Goal: Information Seeking & Learning: Learn about a topic

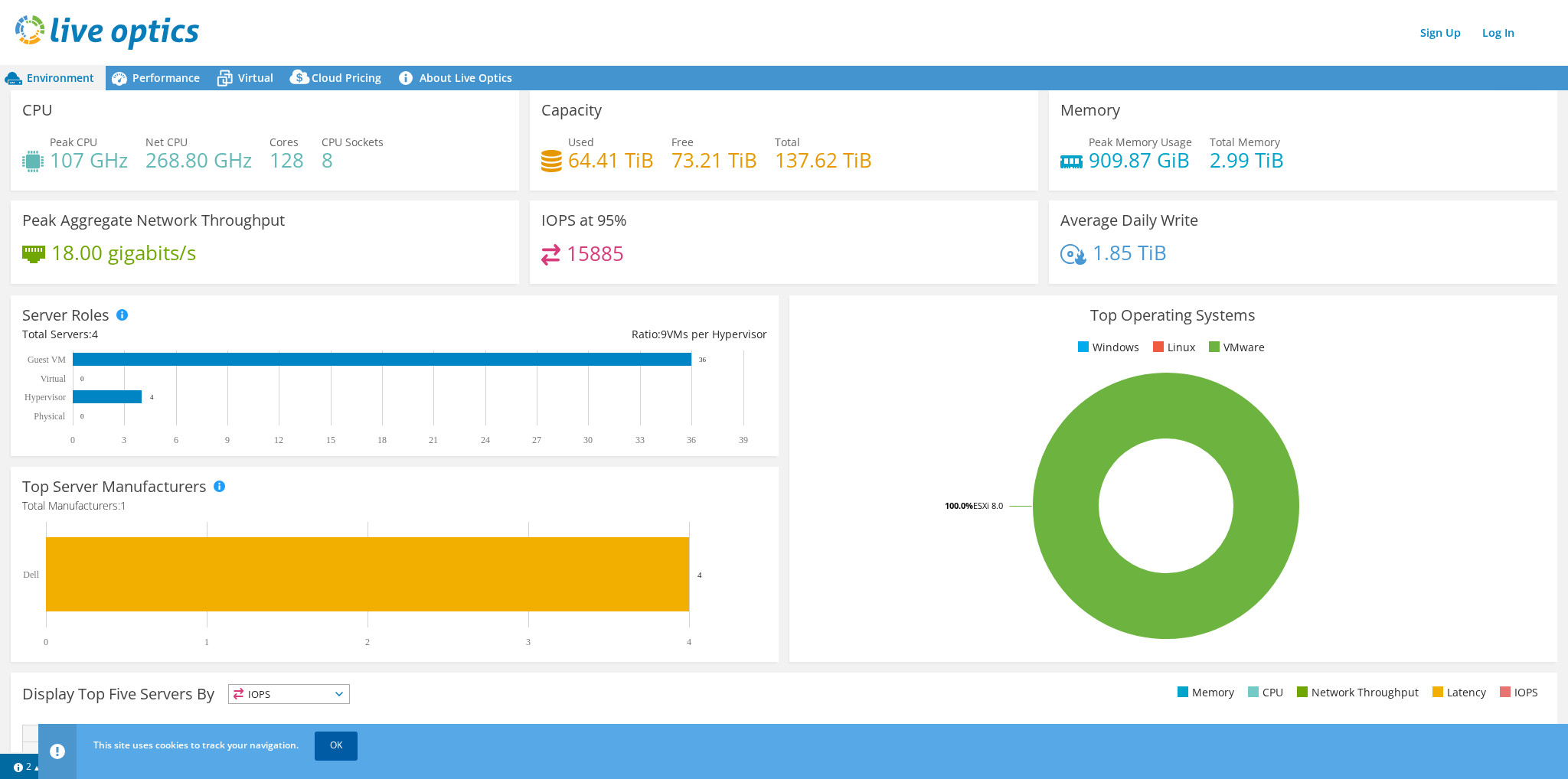
click at [353, 743] on link "OK" at bounding box center [336, 745] width 43 height 28
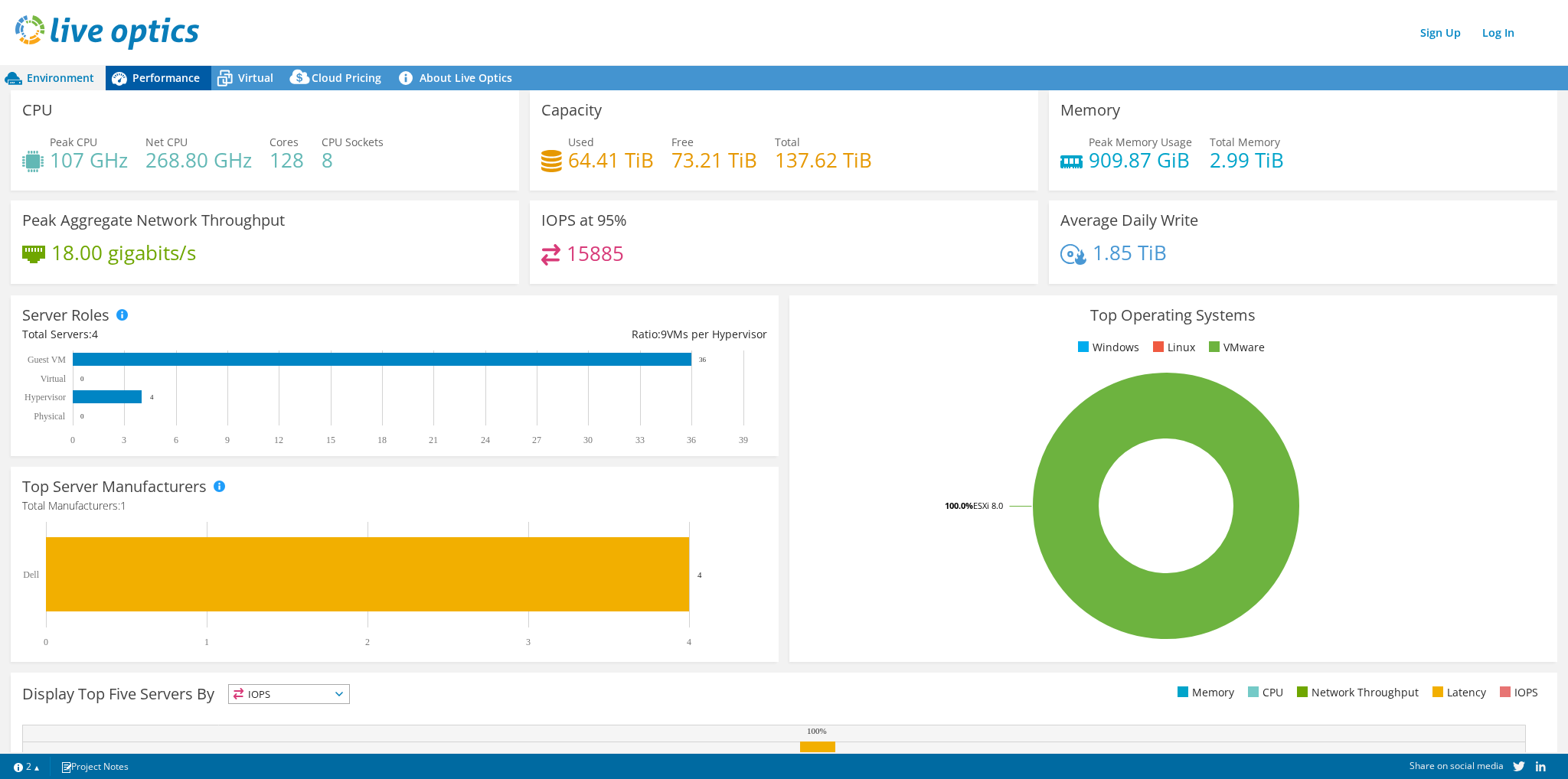
click at [161, 80] on span "Performance" at bounding box center [165, 78] width 67 height 14
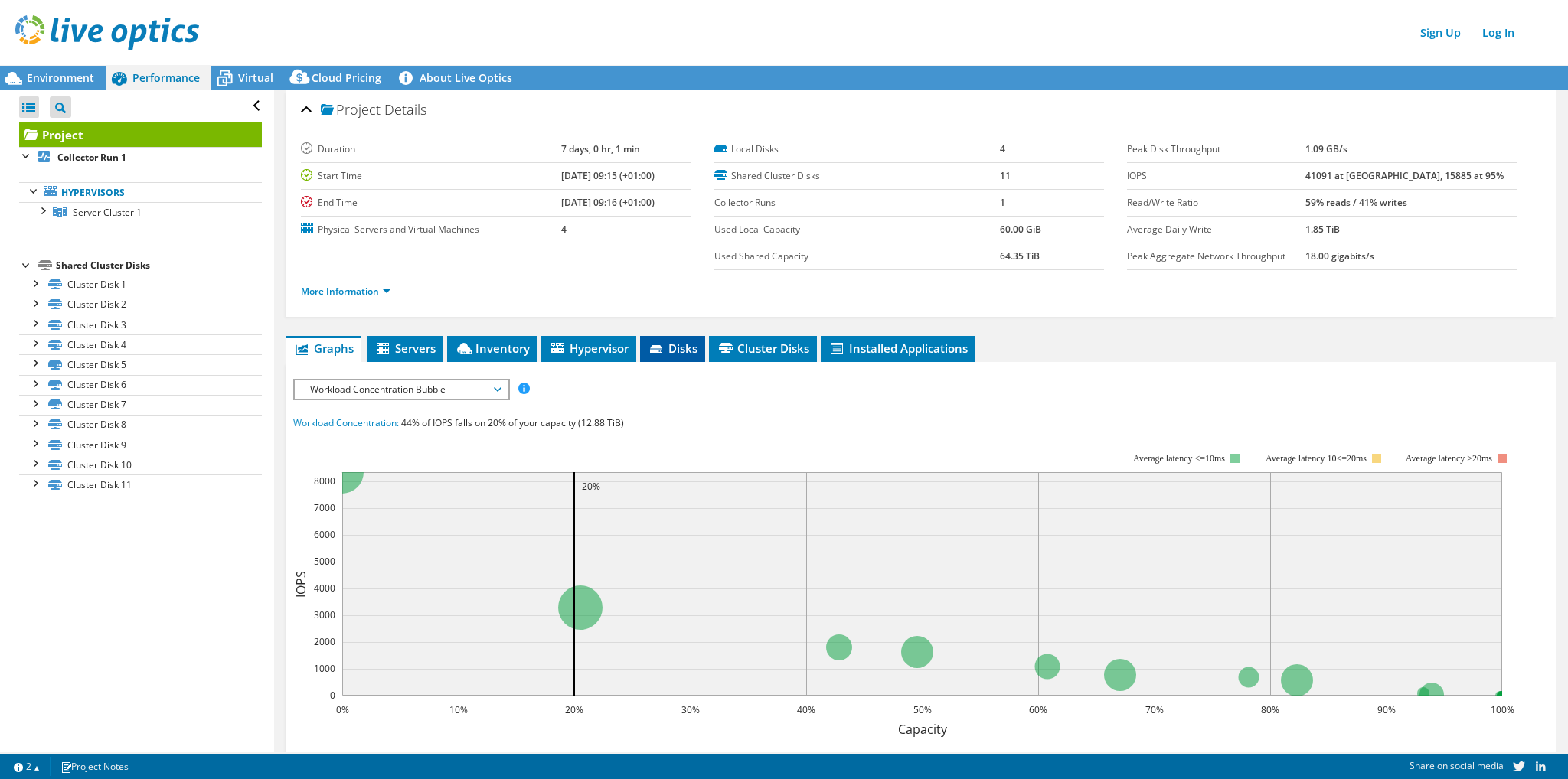
click at [680, 345] on span "Disks" at bounding box center [672, 348] width 50 height 15
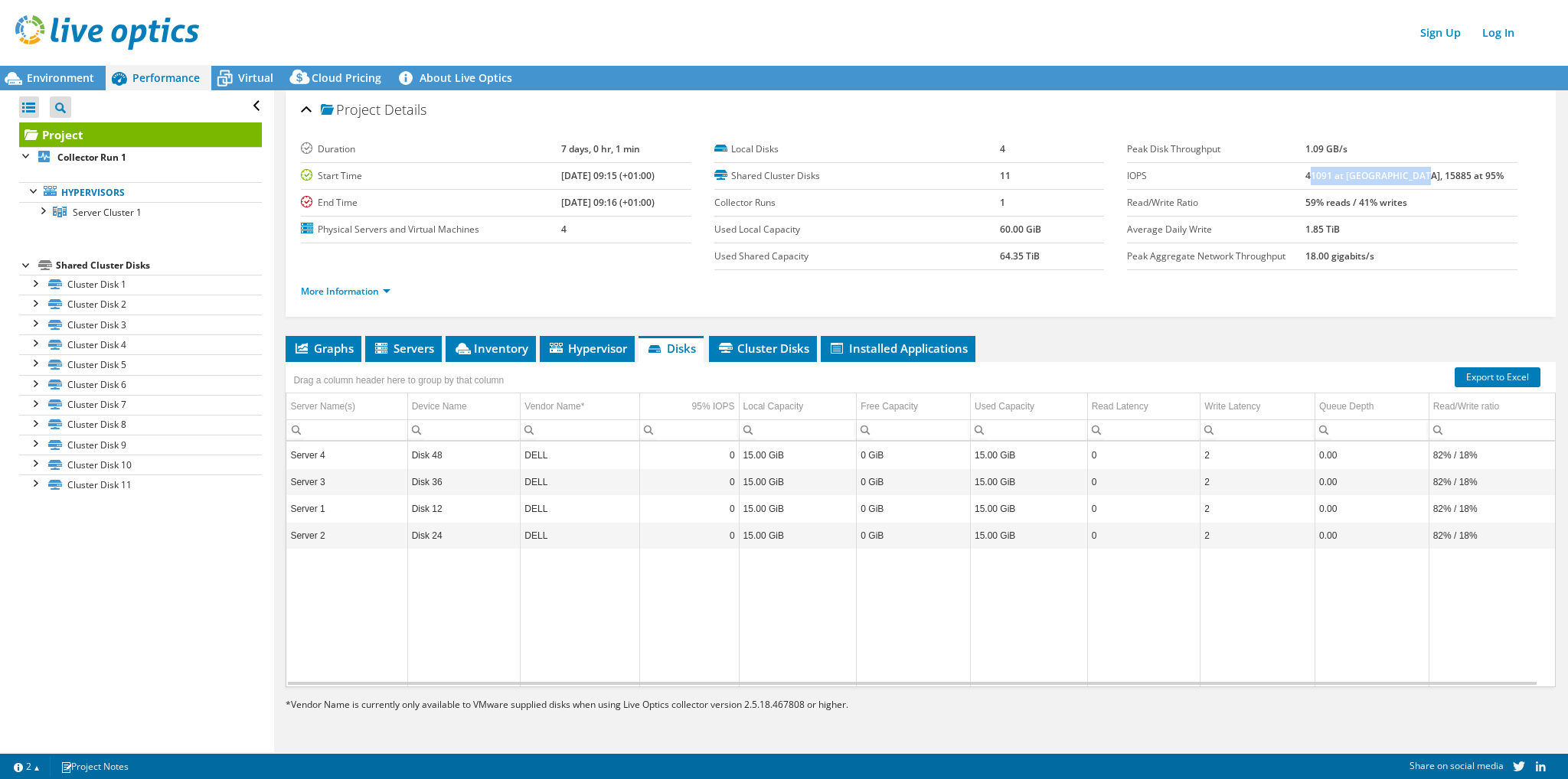
drag, startPoint x: 1344, startPoint y: 176, endPoint x: 1447, endPoint y: 182, distance: 103.2
click at [1446, 182] on td "41091 at [GEOGRAPHIC_DATA], 15885 at 95%" at bounding box center [1411, 176] width 212 height 27
click at [1447, 182] on td "41091 at [GEOGRAPHIC_DATA], 15885 at 95%" at bounding box center [1411, 176] width 212 height 27
click at [81, 74] on span "Environment" at bounding box center [60, 78] width 67 height 14
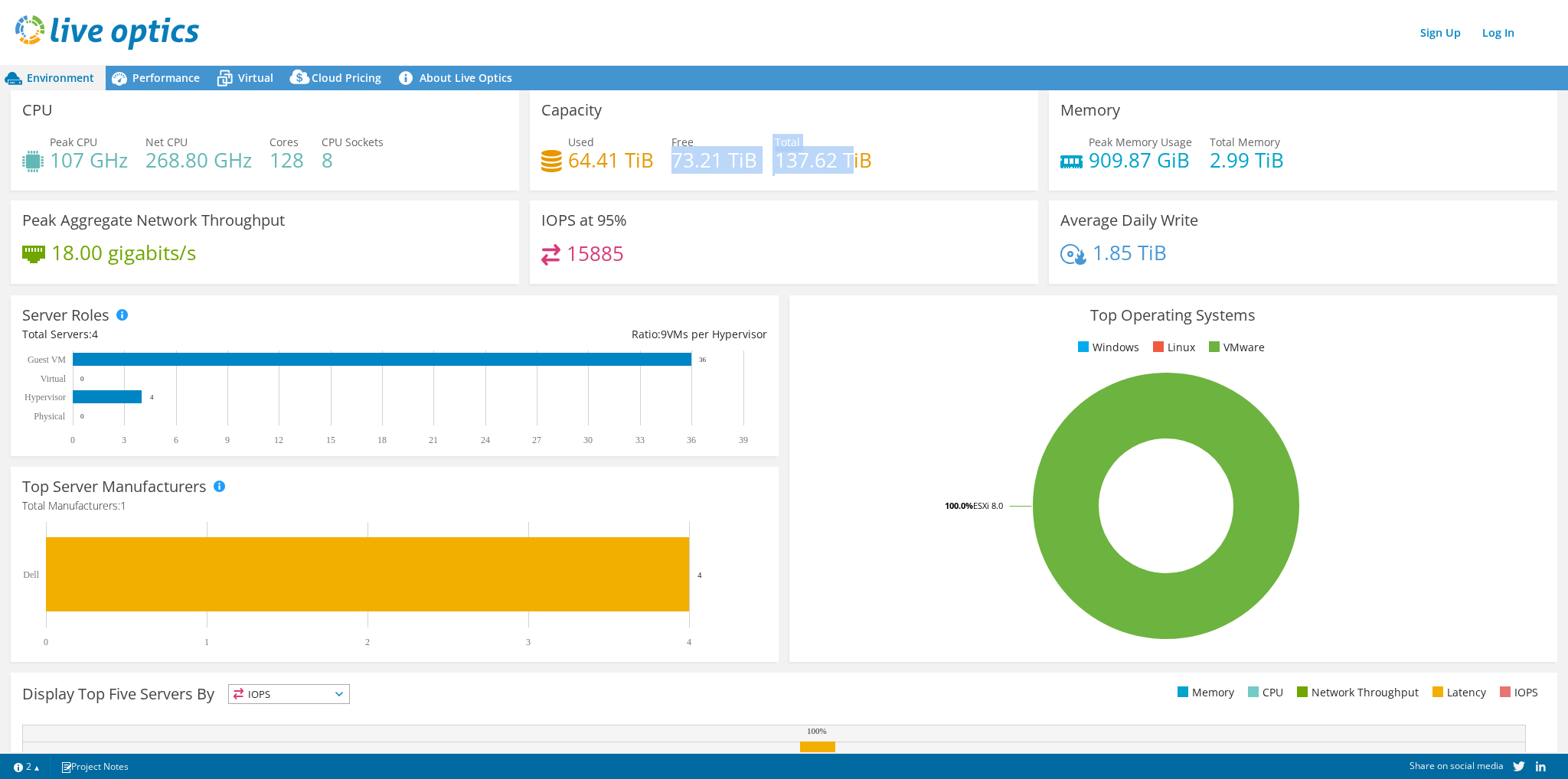
drag, startPoint x: 667, startPoint y: 159, endPoint x: 875, endPoint y: 158, distance: 208.0
click at [849, 158] on div "Used 64.41 TiB Free 73.21 TiB Total 137.62 TiB" at bounding box center [784, 158] width 486 height 50
click at [877, 158] on div "Used 64.41 TiB Free 73.21 TiB Total 137.62 TiB" at bounding box center [784, 158] width 486 height 50
click at [233, 70] on icon at bounding box center [225, 78] width 27 height 27
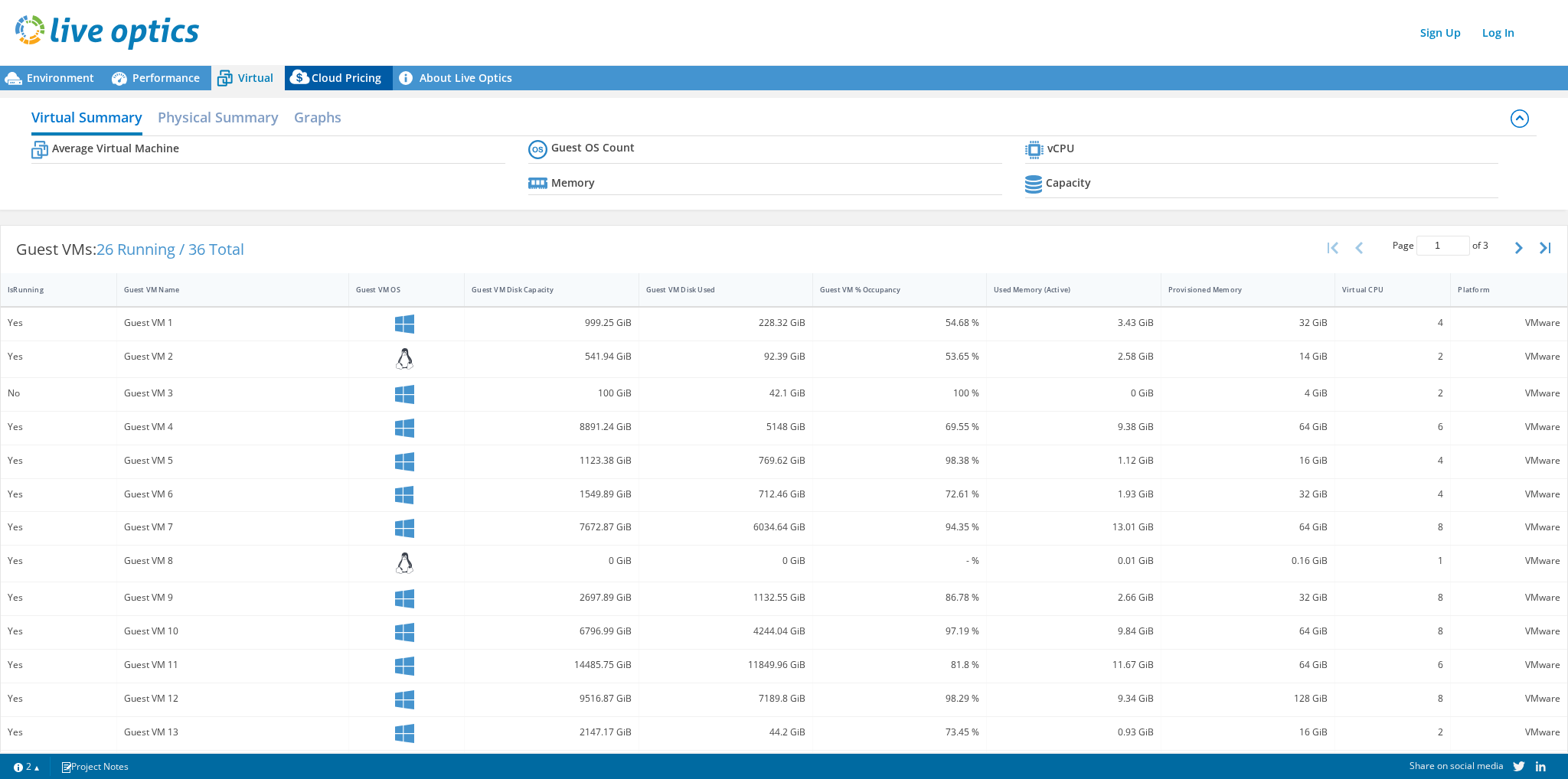
click at [306, 69] on icon at bounding box center [300, 80] width 31 height 31
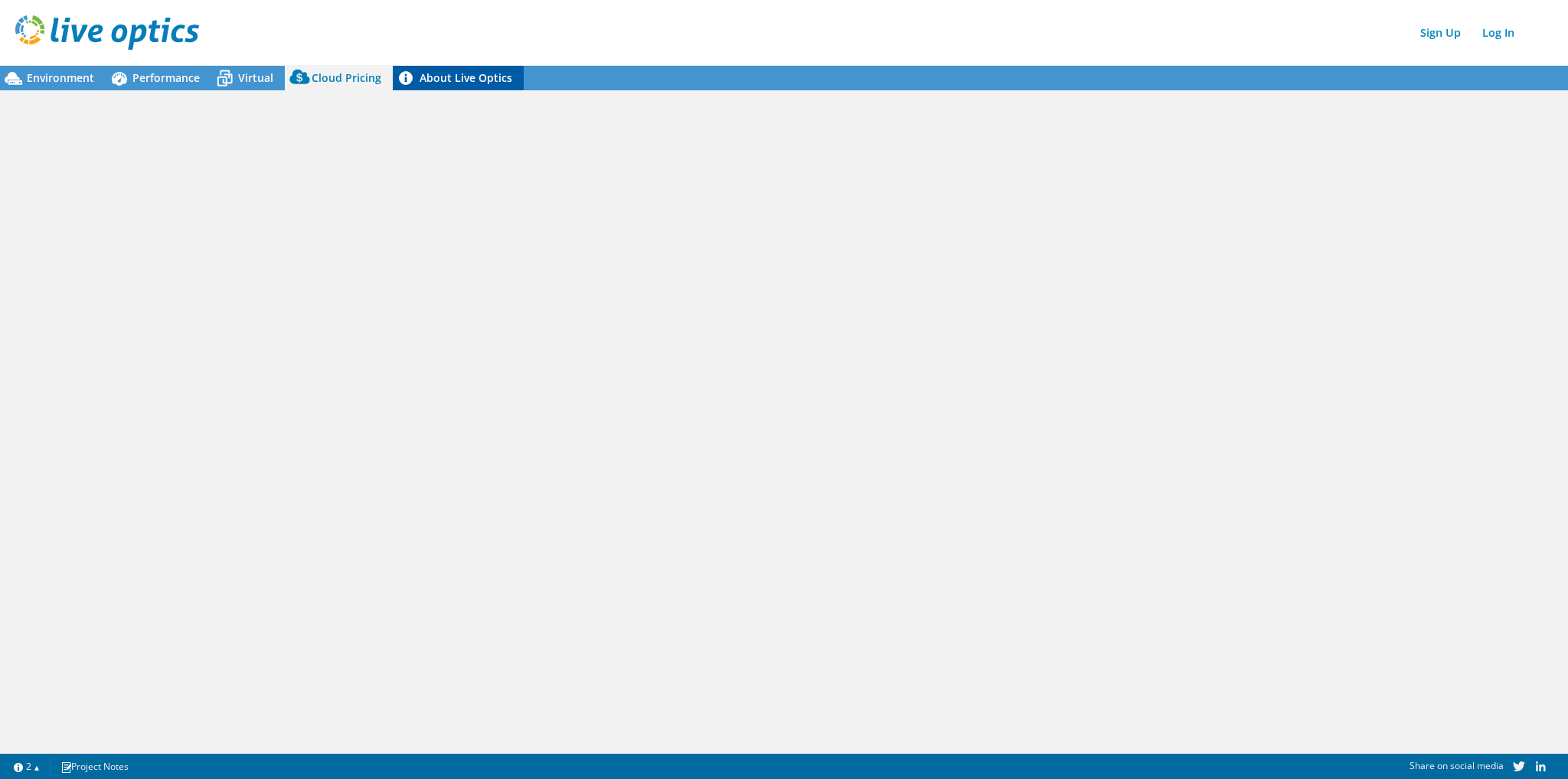
click at [441, 69] on link "About Live Optics" at bounding box center [457, 78] width 131 height 25
click at [245, 78] on span "Virtual" at bounding box center [256, 78] width 36 height 14
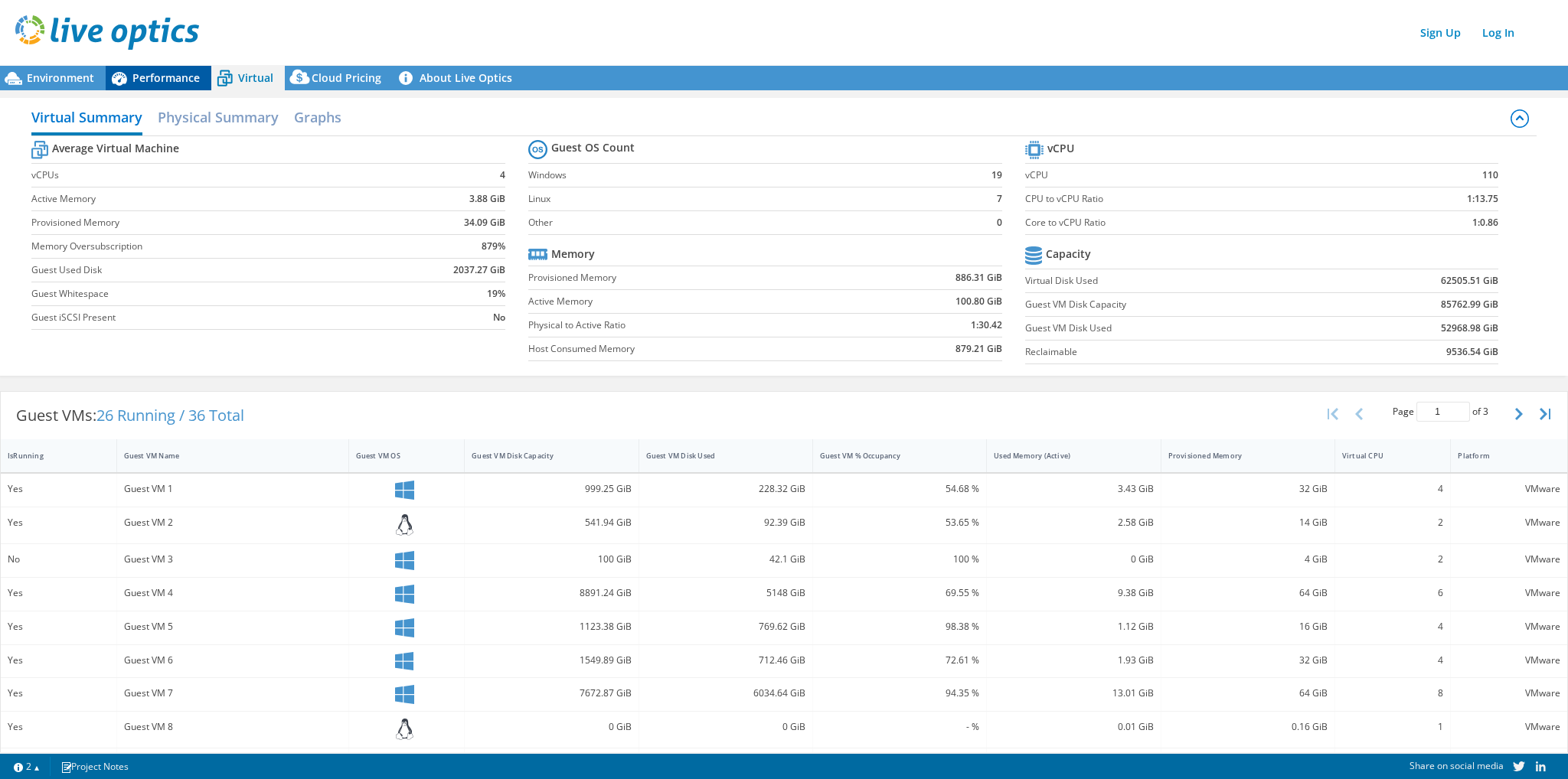
click at [191, 78] on span "Performance" at bounding box center [165, 78] width 67 height 14
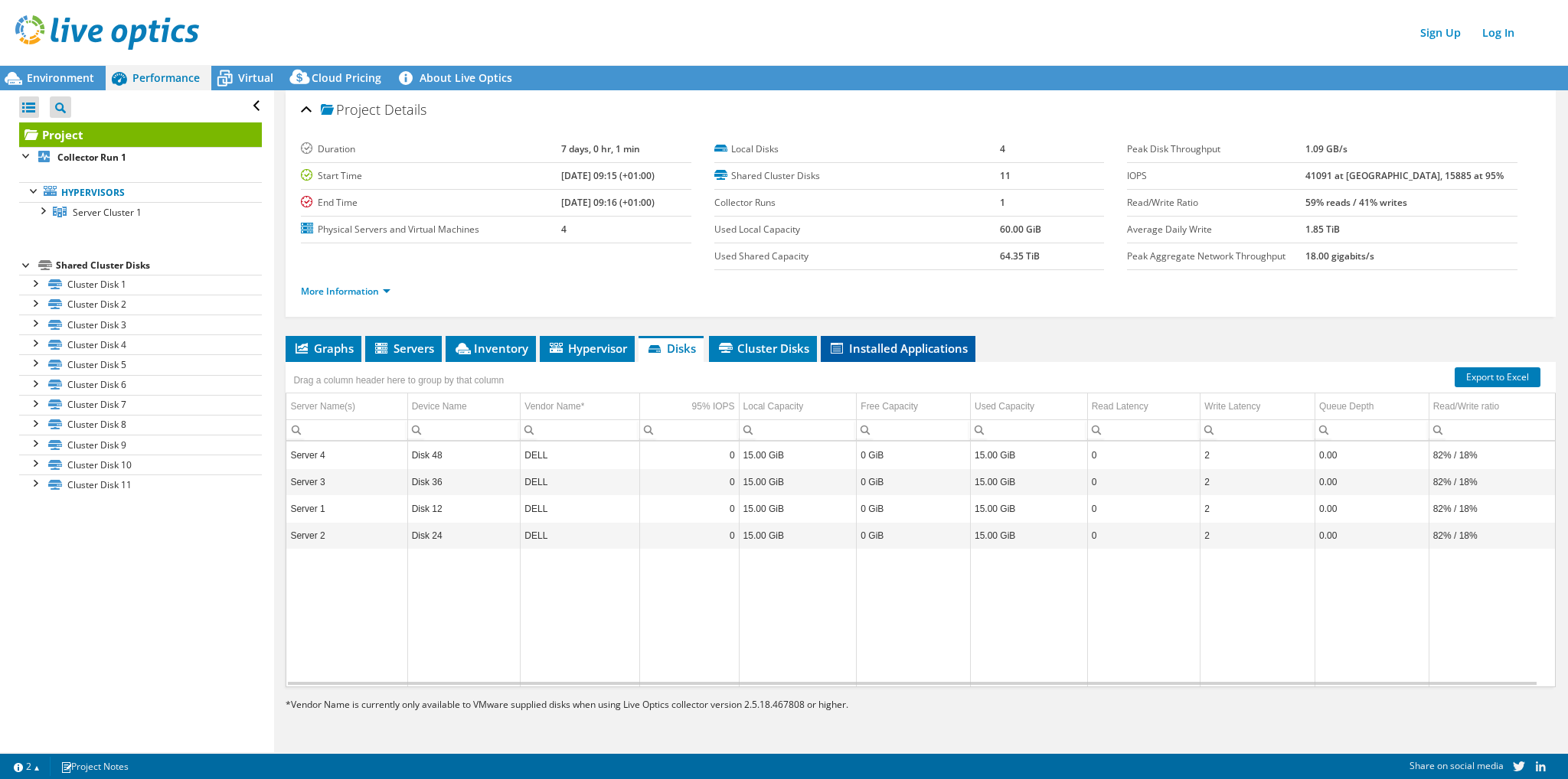
click at [876, 341] on span "Installed Applications" at bounding box center [898, 348] width 139 height 15
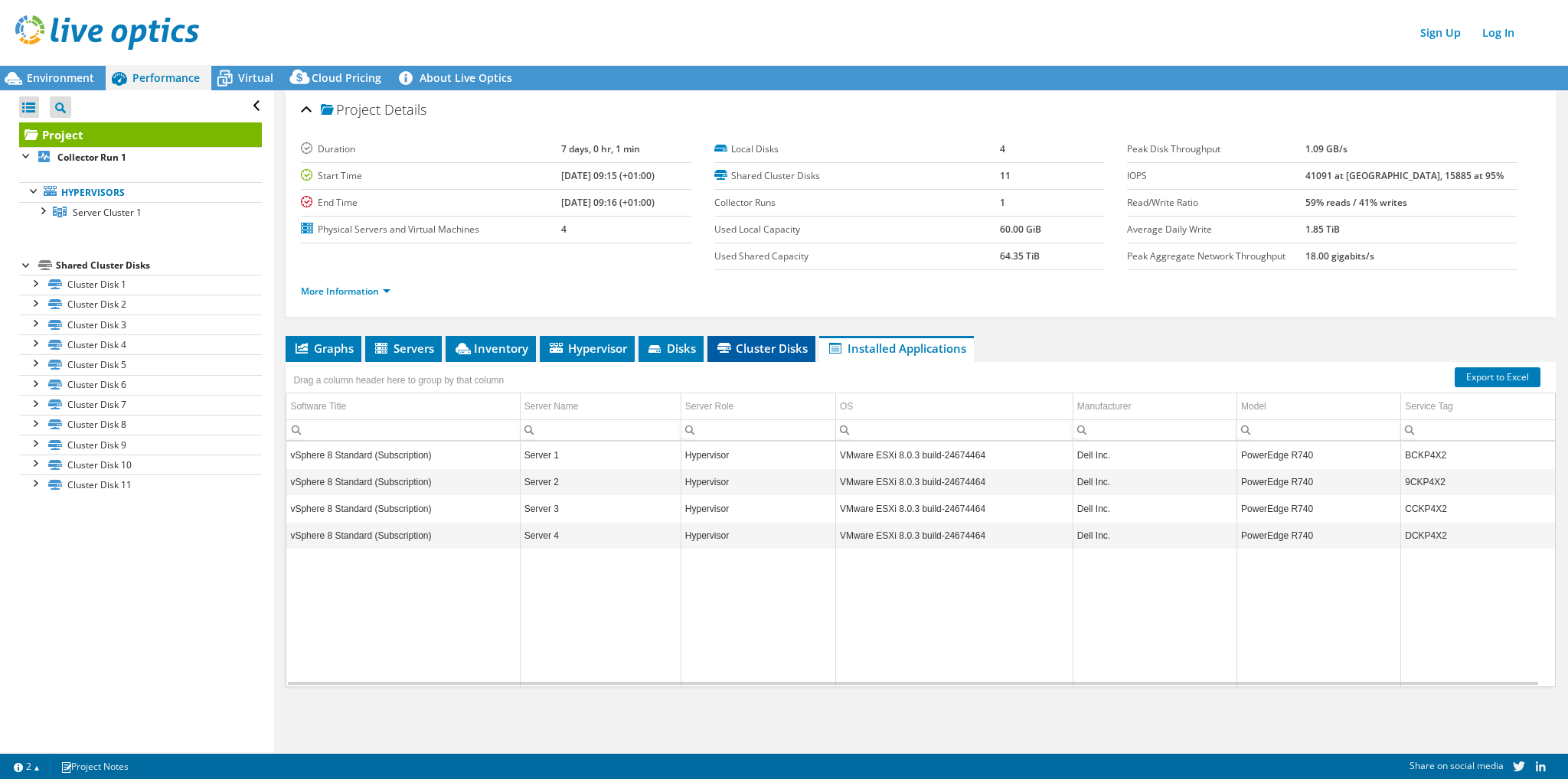
click at [767, 344] on span "Cluster Disks" at bounding box center [761, 348] width 93 height 15
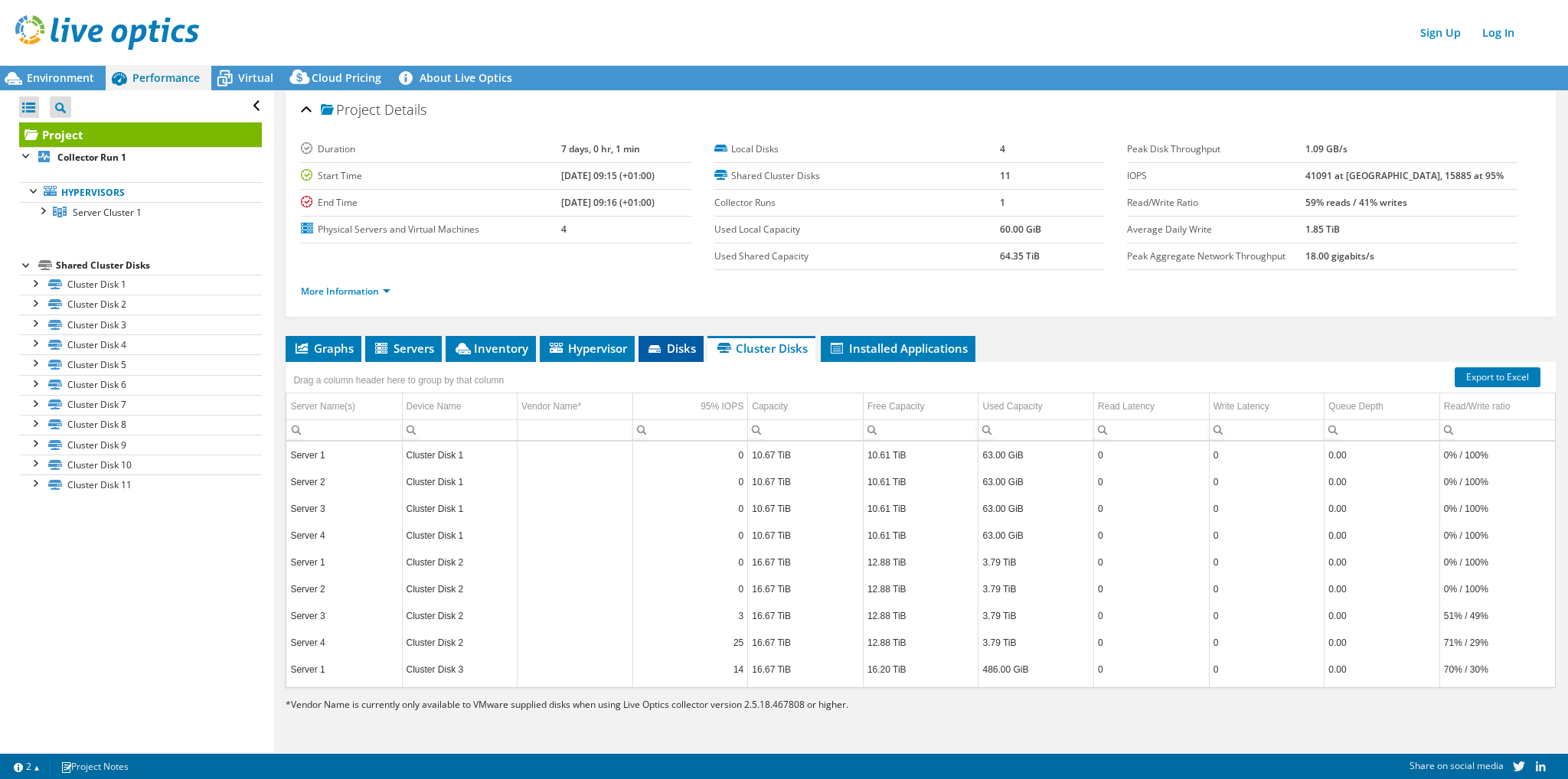
click at [671, 345] on span "Disks" at bounding box center [671, 348] width 50 height 15
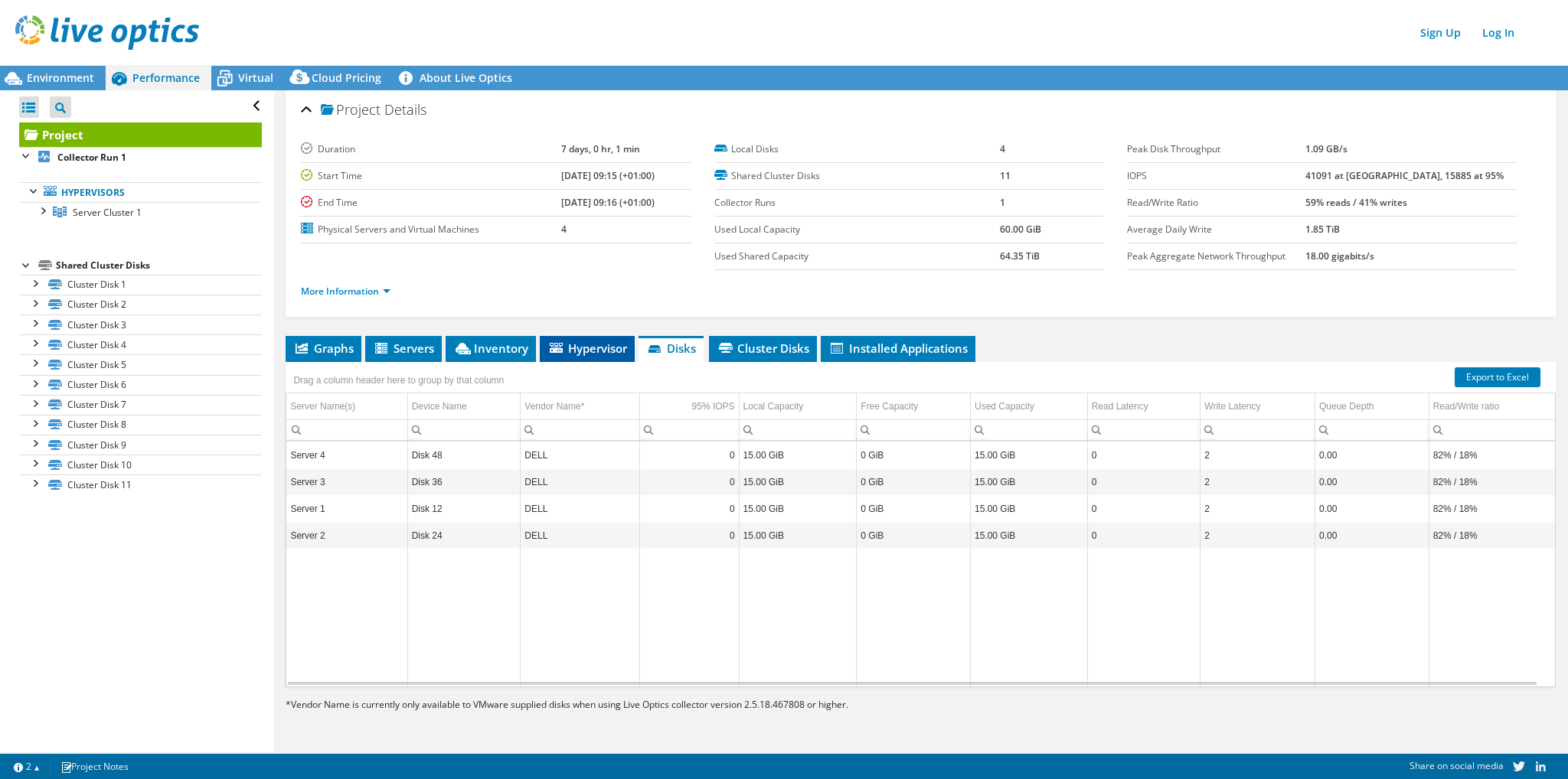
click at [604, 342] on span "Hypervisor" at bounding box center [587, 348] width 80 height 15
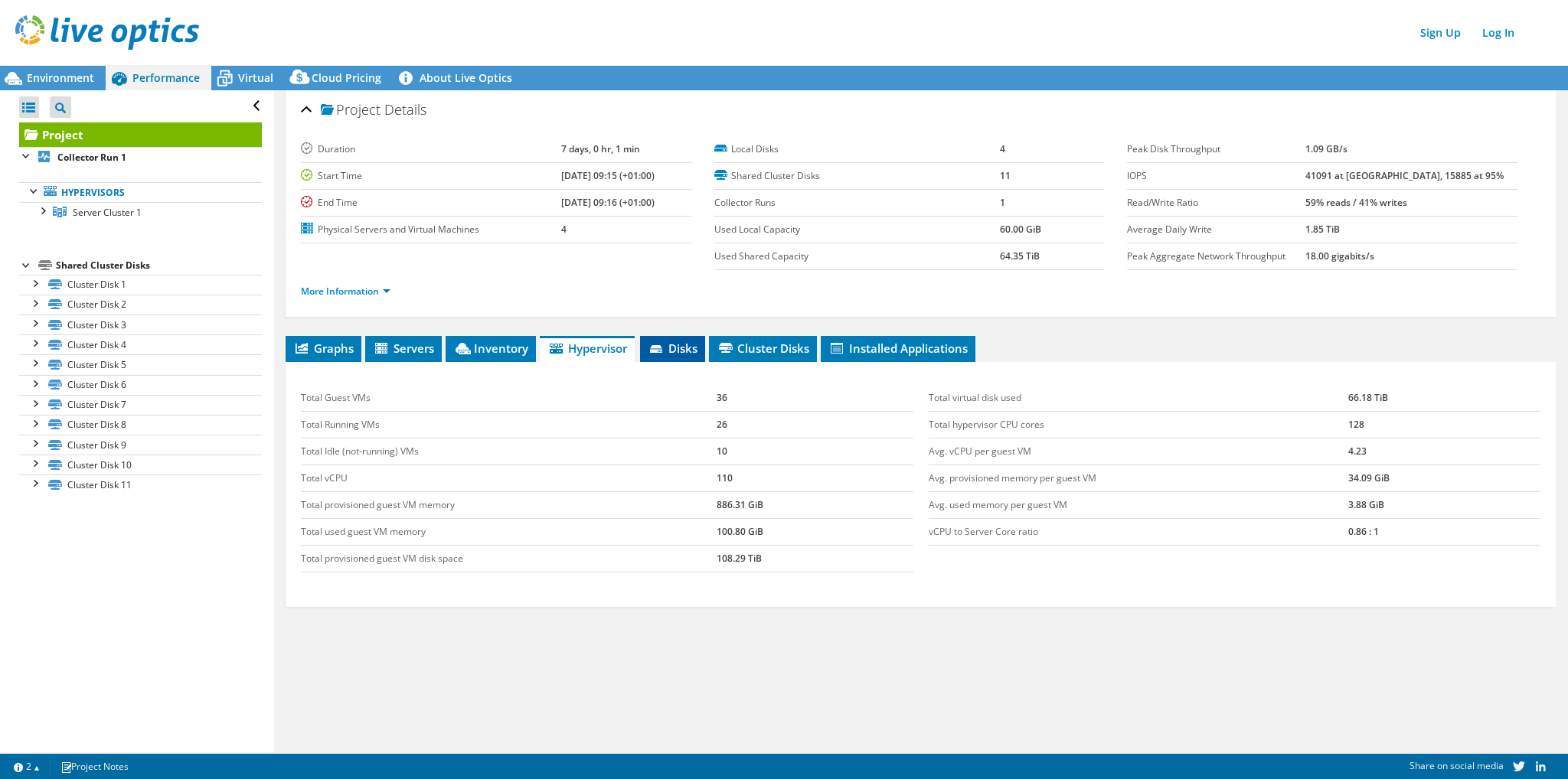
click at [668, 354] on li "Disks" at bounding box center [672, 349] width 65 height 26
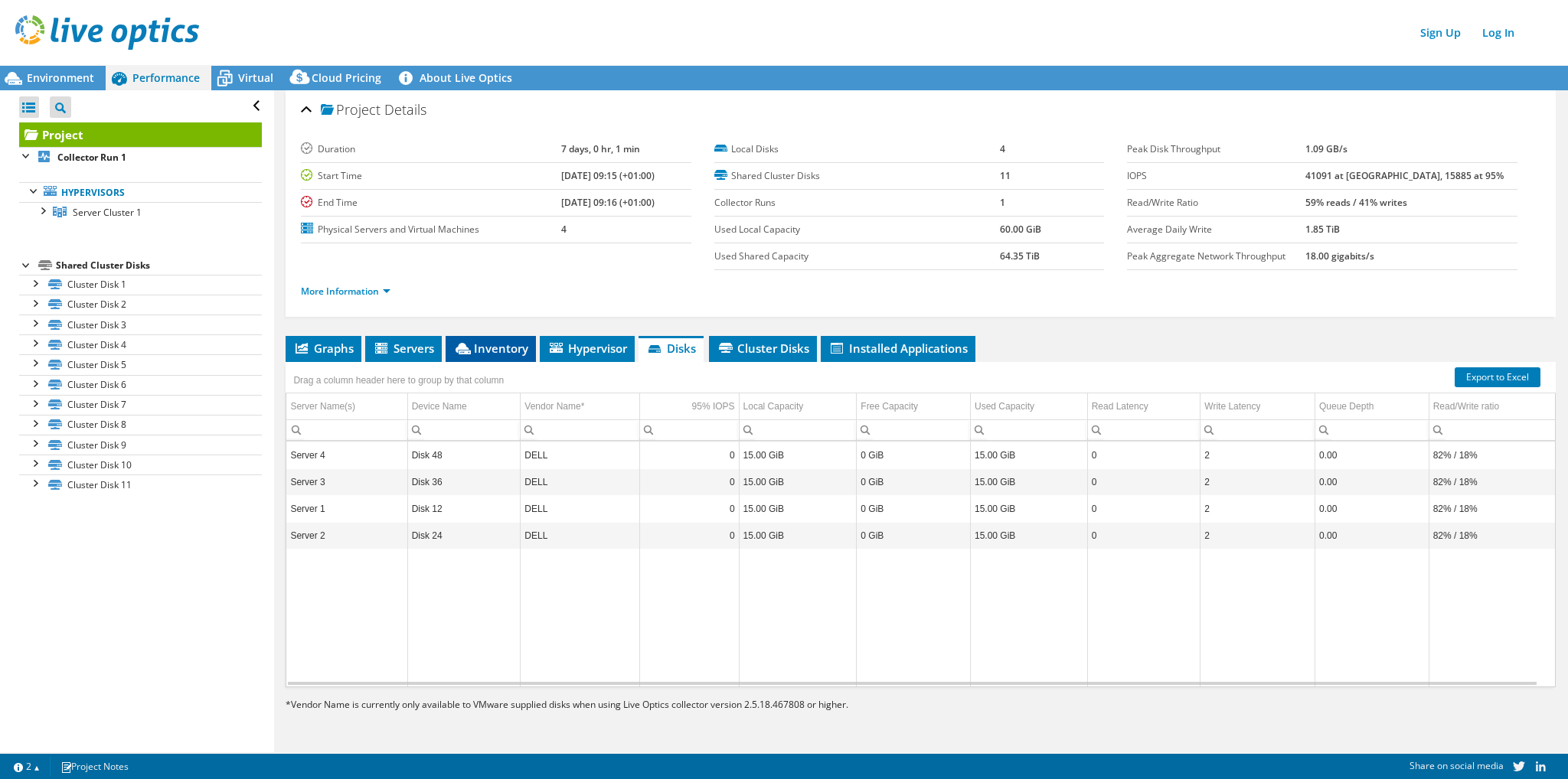
click at [494, 344] on span "Inventory" at bounding box center [490, 348] width 75 height 15
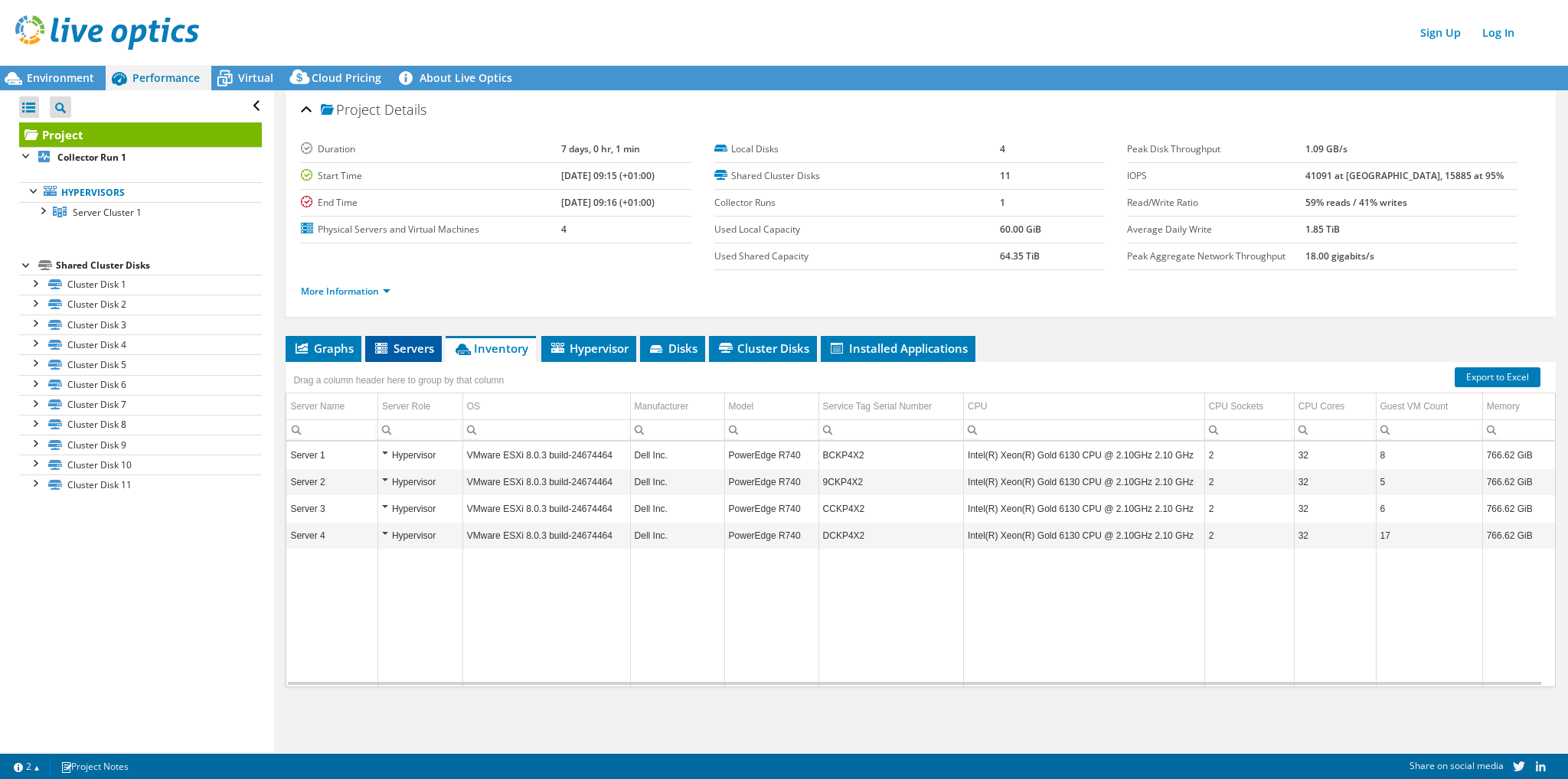
click at [413, 347] on span "Servers" at bounding box center [403, 348] width 61 height 15
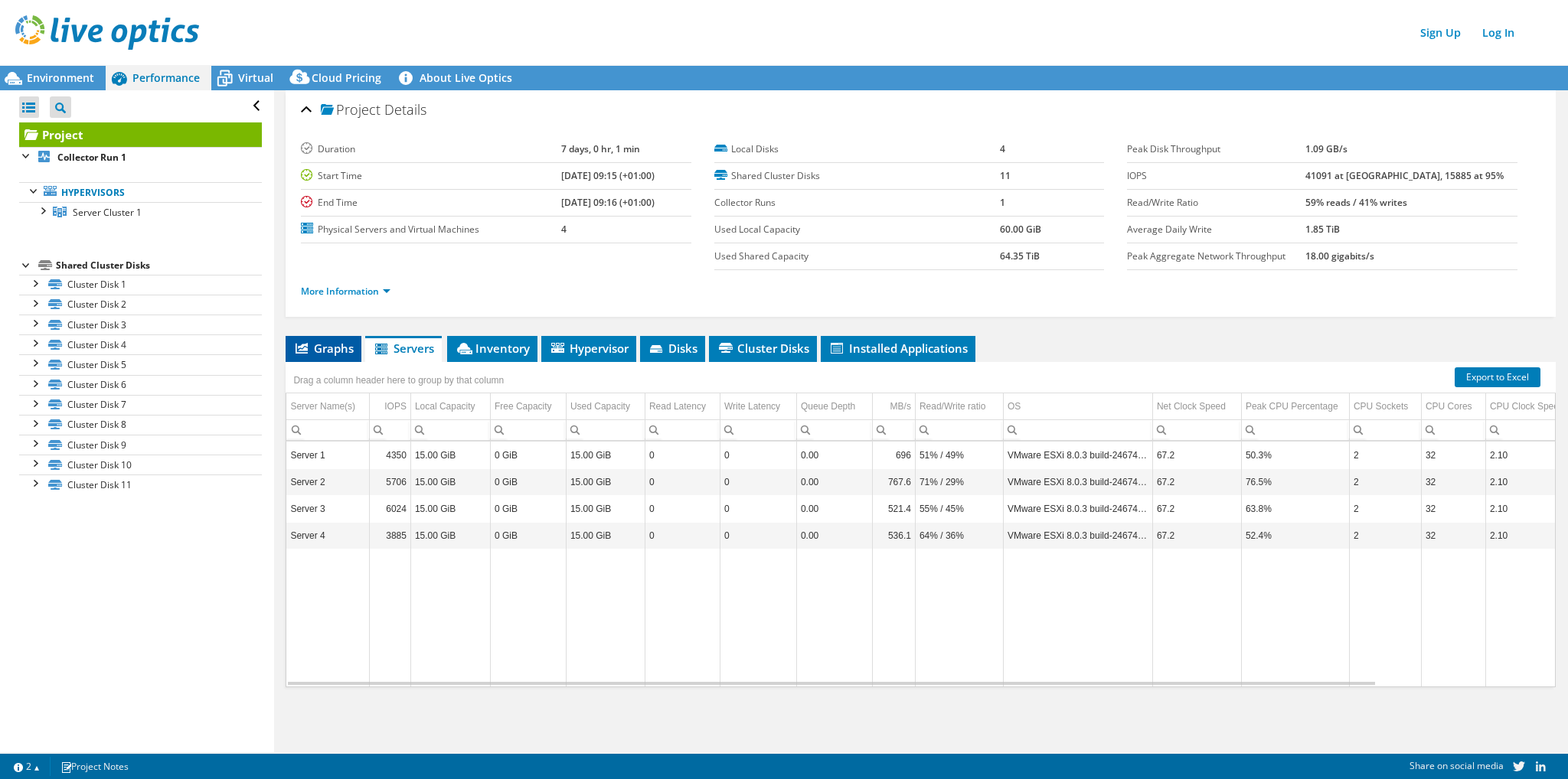
click at [331, 354] on li "Graphs" at bounding box center [324, 349] width 76 height 26
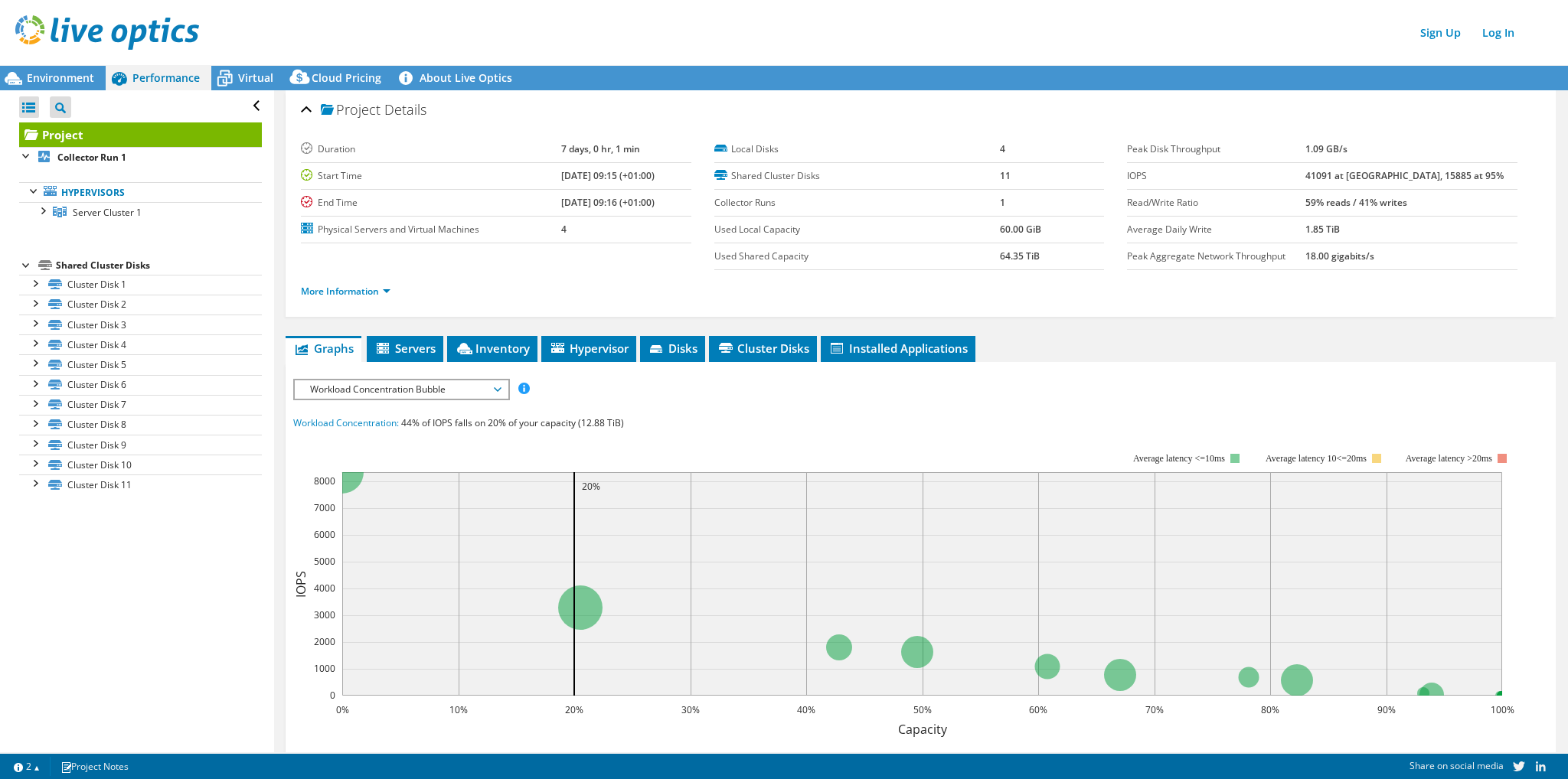
click at [465, 387] on span "Workload Concentration Bubble" at bounding box center [400, 389] width 197 height 18
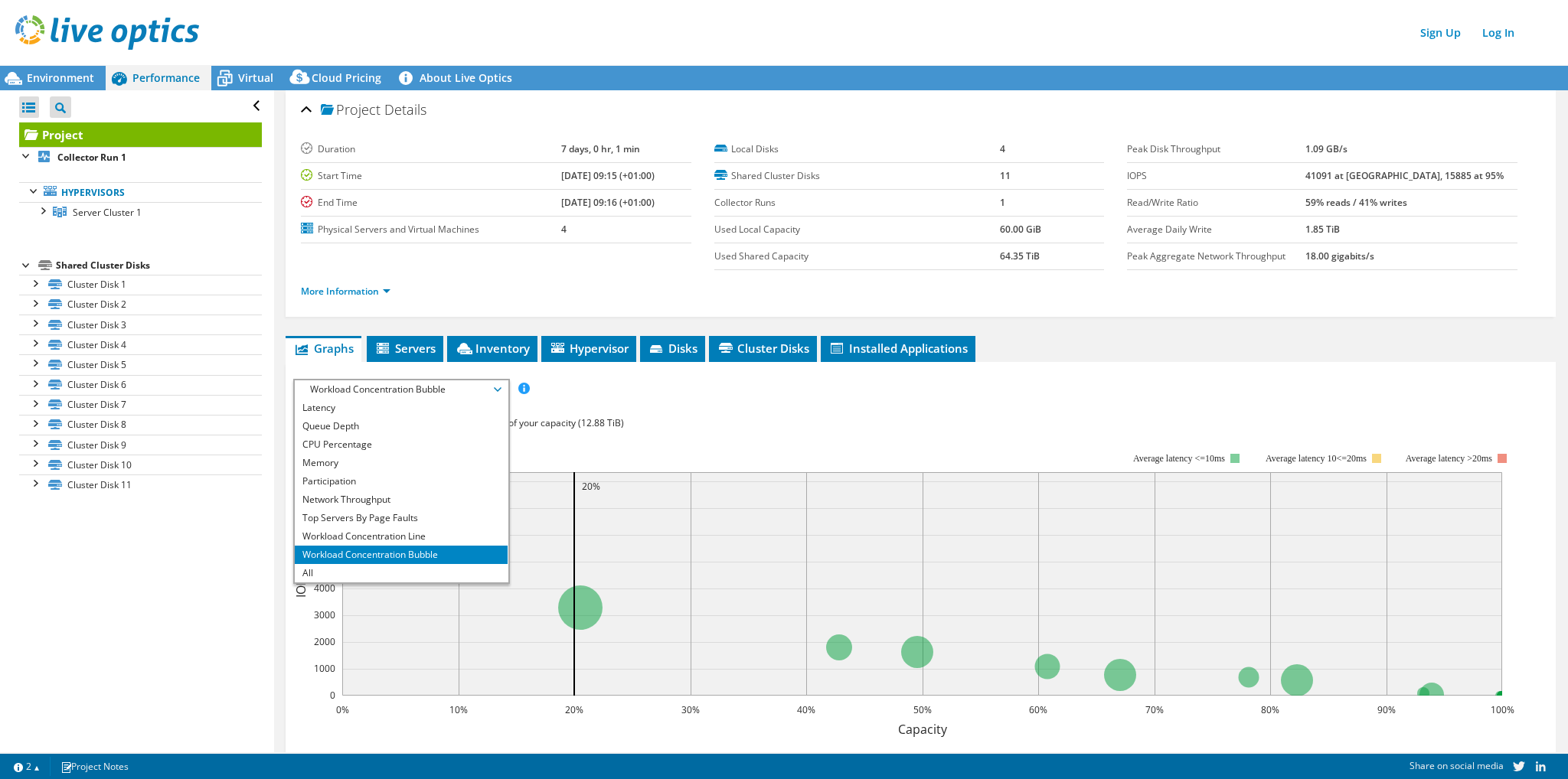
click at [737, 419] on div "Workload Concentration: 44% of IOPS falls on 20% of your capacity (12.88 TiB)" at bounding box center [921, 423] width 1255 height 17
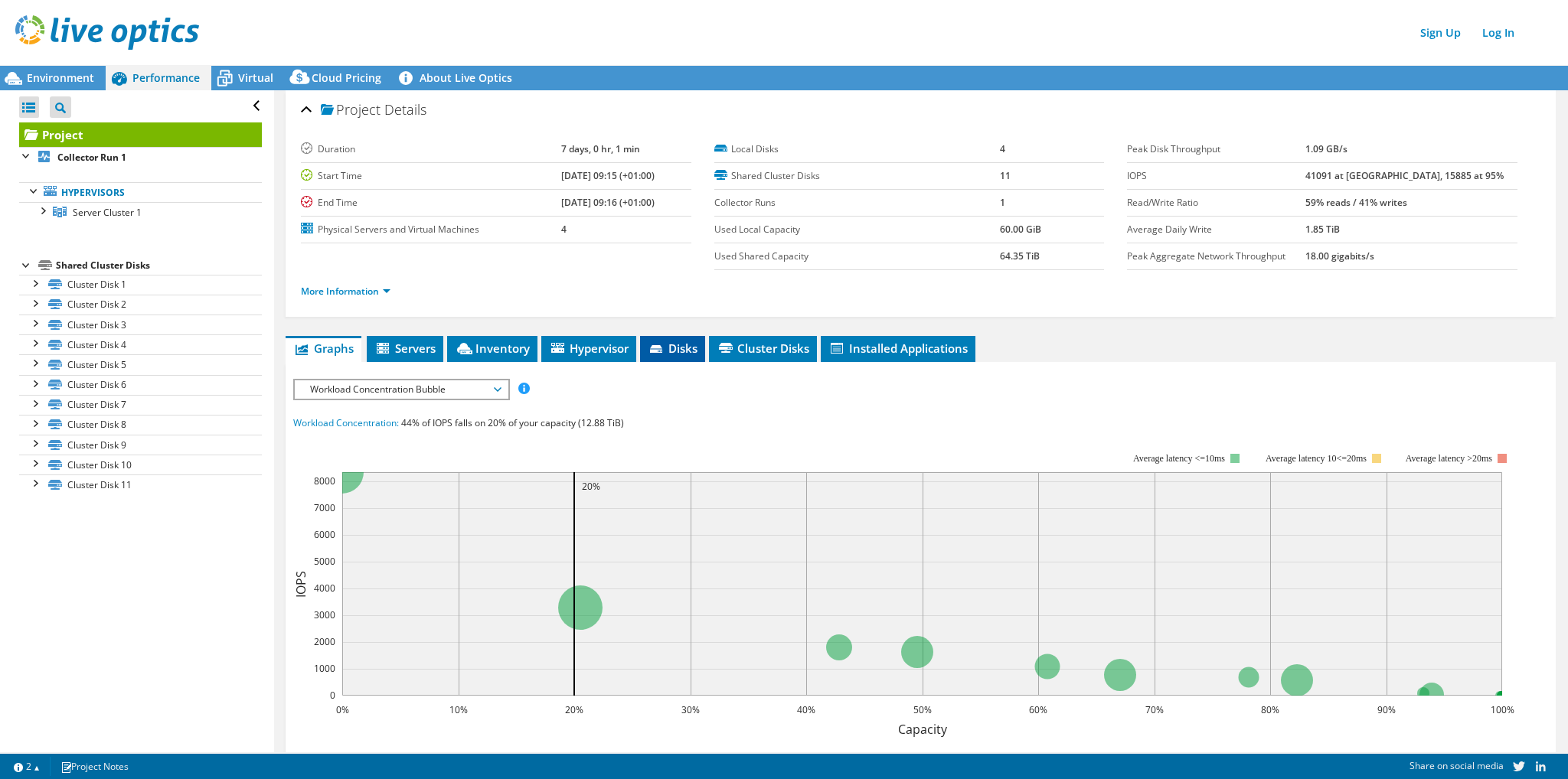
click at [676, 346] on span "Disks" at bounding box center [672, 348] width 50 height 15
